Goal: Task Accomplishment & Management: Complete application form

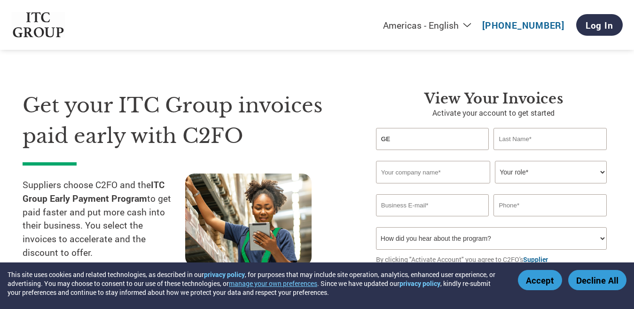
type input "G"
type input "M"
type input "[PERSON_NAME]"
click at [452, 172] on input "text" at bounding box center [433, 172] width 114 height 23
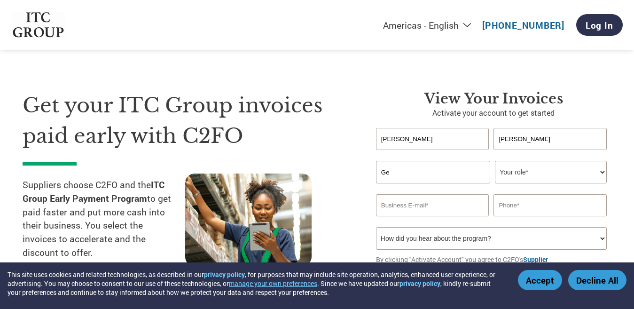
type input "GEM Pharma Machineries"
type input "[EMAIL_ADDRESS][DOMAIN_NAME]"
type input "09820088539"
click at [546, 174] on select "Your role* CFO Controller Credit Manager Finance Director Treasurer CEO Preside…" at bounding box center [551, 172] width 112 height 23
select select "OWNER_FOUNDER"
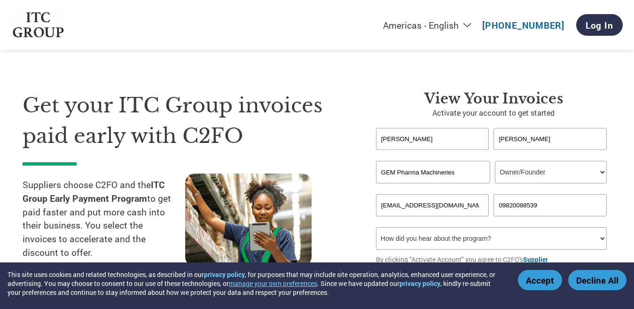
click at [495, 161] on select "Your role* CFO Controller Credit Manager Finance Director Treasurer CEO Preside…" at bounding box center [551, 172] width 112 height 23
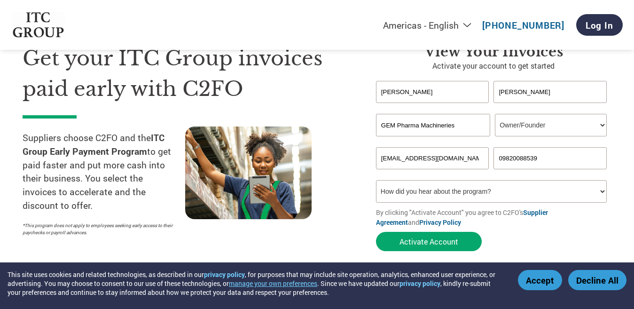
click at [514, 190] on select "How did you hear about the program? Received a letter Email Social Media Online…" at bounding box center [491, 191] width 231 height 23
select select "Email"
click at [376, 180] on select "How did you hear about the program? Received a letter Email Social Media Online…" at bounding box center [491, 191] width 231 height 23
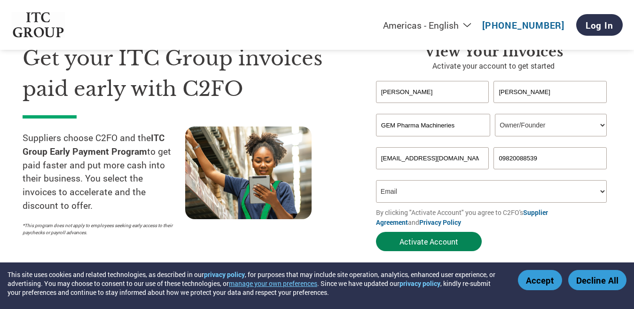
click at [439, 239] on button "Activate Account" at bounding box center [429, 241] width 106 height 19
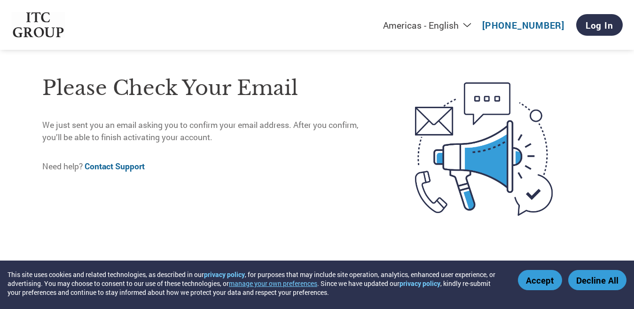
click at [553, 280] on button "Accept" at bounding box center [540, 280] width 44 height 20
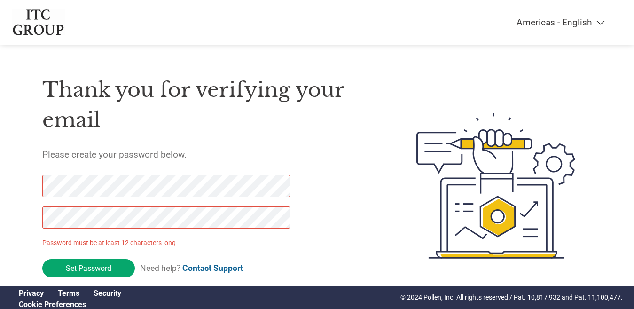
drag, startPoint x: 93, startPoint y: 266, endPoint x: 0, endPoint y: 131, distance: 164.2
click at [0, 167] on div "Americas - English Américas - Español [GEOGRAPHIC_DATA] - Português Amériques -…" at bounding box center [317, 148] width 634 height 296
click at [0, 169] on div "Americas - English Américas - Español [GEOGRAPHIC_DATA] - Português Amériques -…" at bounding box center [317, 148] width 634 height 296
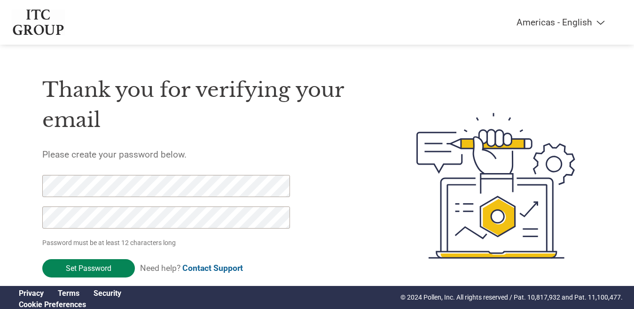
click at [99, 265] on input "Set Password" at bounding box center [88, 268] width 93 height 18
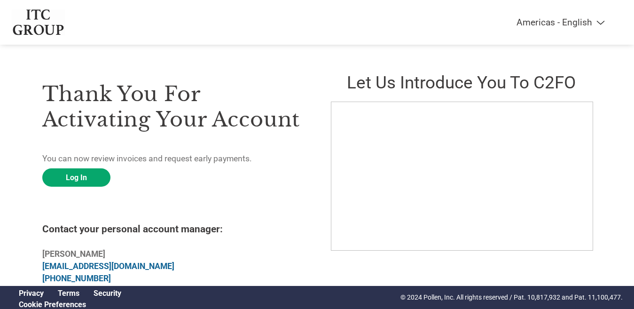
scroll to position [8, 0]
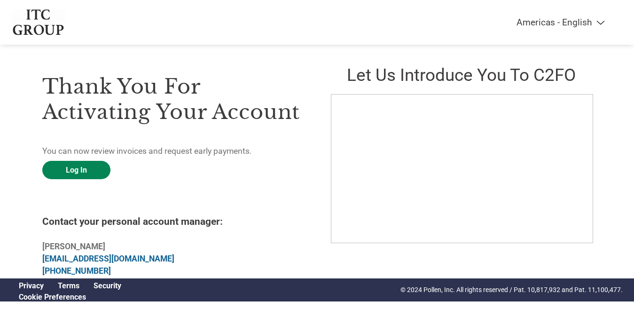
click at [80, 169] on link "Log In" at bounding box center [76, 170] width 68 height 18
